Goal: Find specific page/section: Find specific page/section

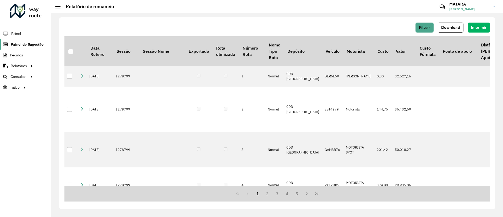
click at [26, 44] on span "Painel de Sugestão" at bounding box center [27, 44] width 33 height 5
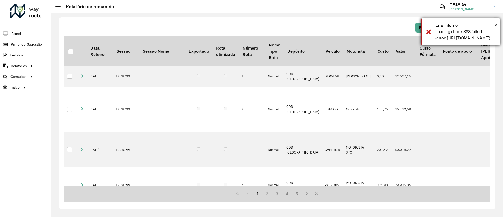
click at [494, 24] on div "Erro interno" at bounding box center [465, 25] width 60 height 6
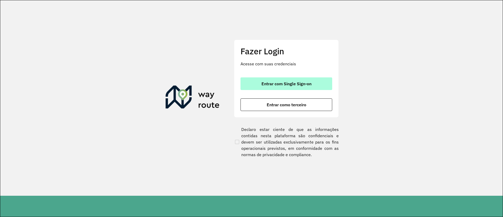
click at [314, 85] on button "Entrar com Single Sign-on" at bounding box center [286, 83] width 92 height 13
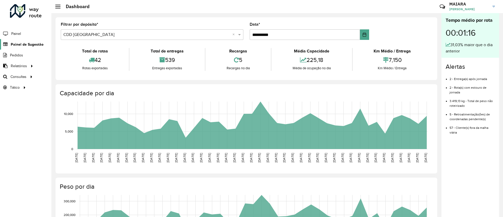
click at [14, 46] on span "Painel de Sugestão" at bounding box center [27, 44] width 33 height 5
click at [35, 43] on span "Painel de Sugestão" at bounding box center [27, 44] width 33 height 5
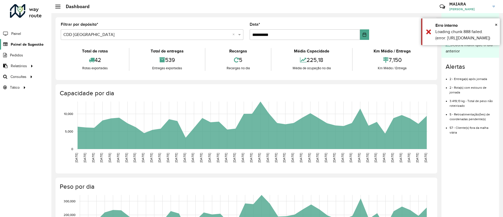
click at [35, 44] on span "Painel de Sugestão" at bounding box center [27, 44] width 33 height 5
click at [495, 23] on span "×" at bounding box center [496, 25] width 3 height 6
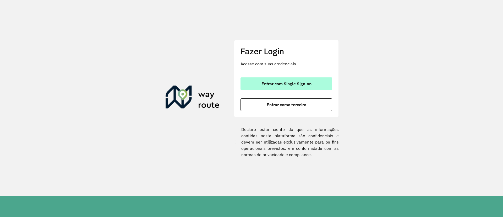
click at [292, 87] on button "Entrar com Single Sign-on" at bounding box center [286, 83] width 92 height 13
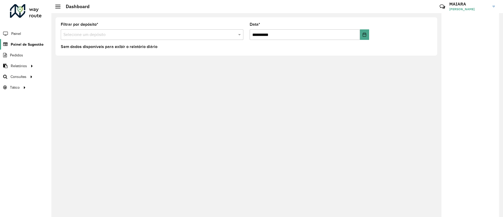
click at [16, 43] on span "Painel de Sugestão" at bounding box center [27, 44] width 33 height 5
